Goal: Find specific page/section: Find specific page/section

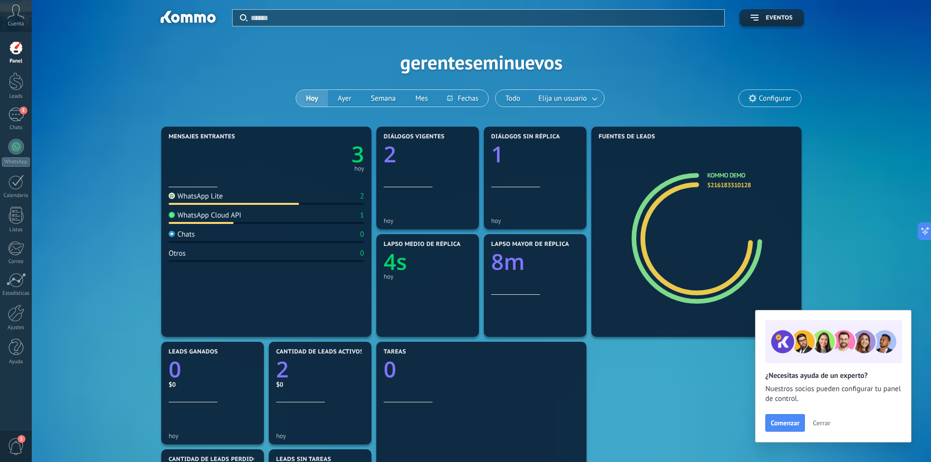
click at [336, 159] on icon "3" at bounding box center [315, 151] width 98 height 22
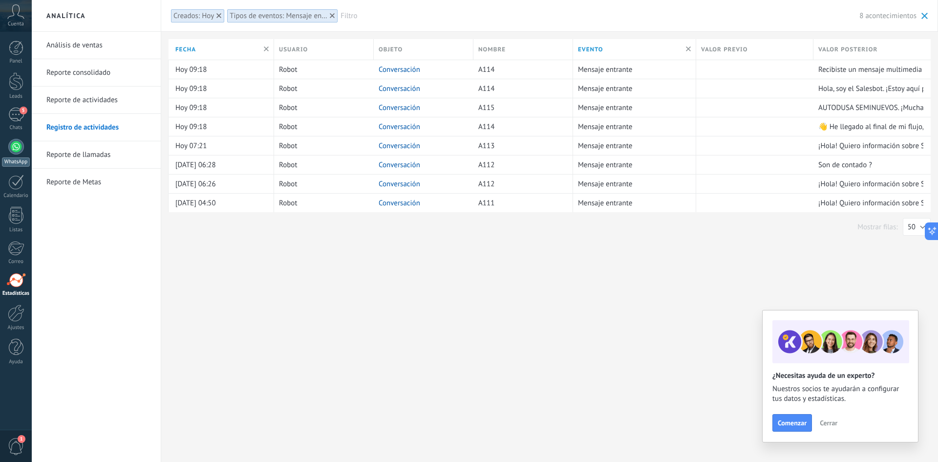
click at [17, 147] on div at bounding box center [16, 147] width 16 height 16
